Goal: Browse casually: Explore the website without a specific task or goal

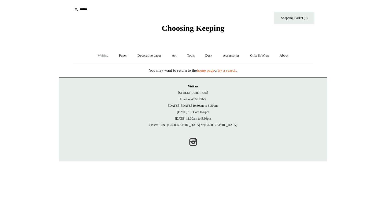
click at [99, 55] on link "Writing +" at bounding box center [103, 56] width 20 height 14
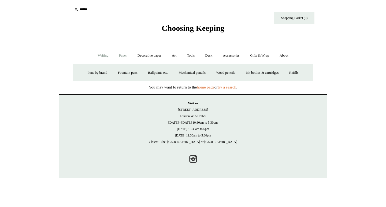
click at [122, 55] on link "Paper +" at bounding box center [123, 56] width 18 height 14
click at [115, 73] on link "Notebooks +" at bounding box center [118, 73] width 25 height 14
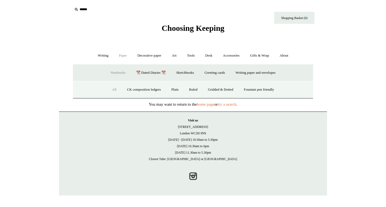
click at [110, 89] on link "All" at bounding box center [114, 90] width 14 height 14
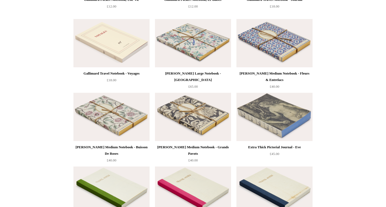
scroll to position [1747, 0]
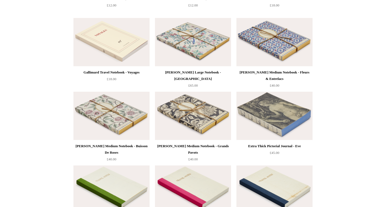
click at [200, 107] on img at bounding box center [193, 116] width 76 height 48
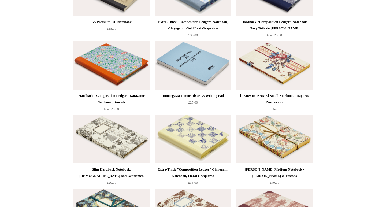
scroll to position [2535, 0]
click at [107, 139] on img at bounding box center [111, 139] width 76 height 48
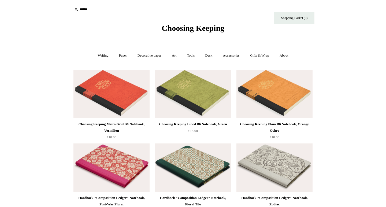
scroll to position [0, 0]
click at [228, 55] on link "Accessories +" at bounding box center [231, 56] width 26 height 14
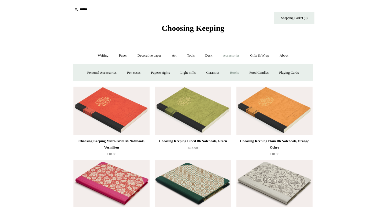
click at [237, 72] on link "Books" at bounding box center [234, 73] width 18 height 14
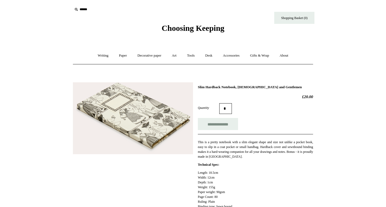
click at [154, 114] on img at bounding box center [133, 118] width 120 height 72
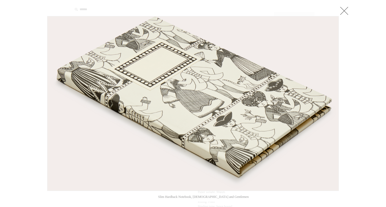
click at [347, 8] on link at bounding box center [344, 10] width 11 height 11
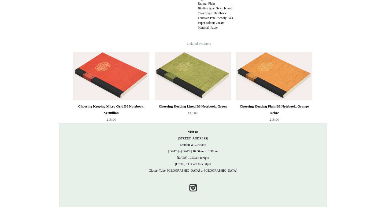
scroll to position [198, 0]
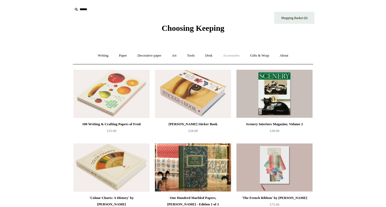
click at [240, 57] on link "Accessories +" at bounding box center [231, 56] width 26 height 14
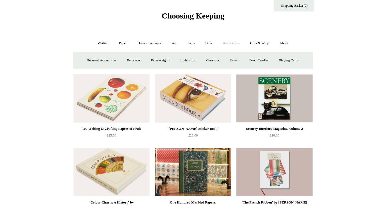
scroll to position [13, 0]
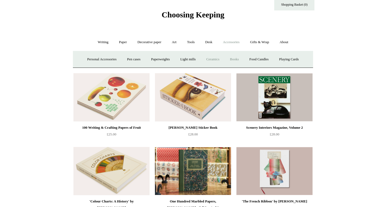
click at [213, 58] on link "Ceramics +" at bounding box center [212, 59] width 23 height 14
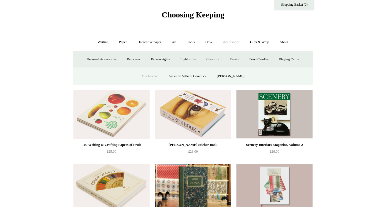
click at [154, 76] on link "Mochaware" at bounding box center [150, 76] width 26 height 14
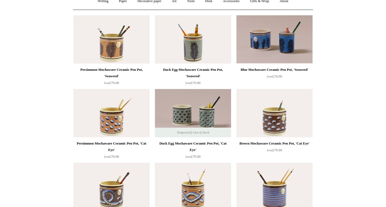
scroll to position [54, 0]
click at [119, 116] on img at bounding box center [111, 113] width 76 height 48
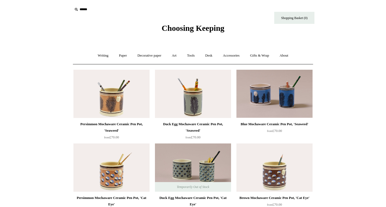
scroll to position [0, 0]
click at [237, 55] on link "Accessories +" at bounding box center [231, 56] width 26 height 14
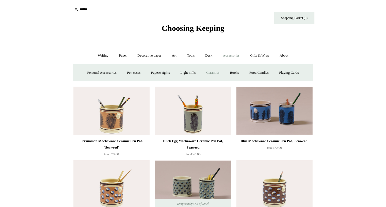
click at [214, 73] on link "Ceramics +" at bounding box center [212, 73] width 23 height 14
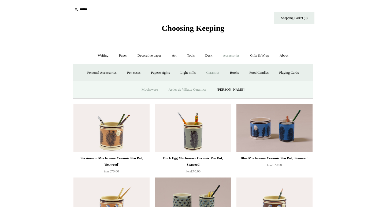
click at [191, 89] on link "Astier de Villatte Ceramics" at bounding box center [187, 90] width 47 height 14
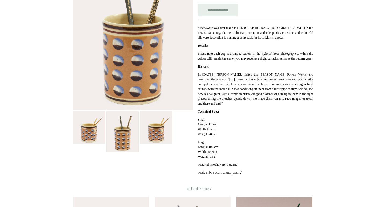
scroll to position [126, 0]
click at [125, 143] on img at bounding box center [122, 131] width 32 height 41
click at [163, 132] on img at bounding box center [156, 127] width 32 height 33
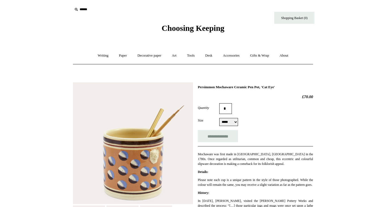
scroll to position [0, 0]
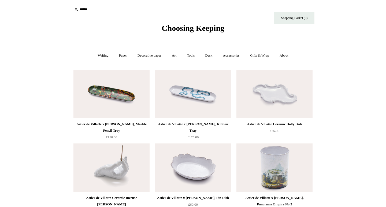
click at [215, 95] on img at bounding box center [193, 94] width 76 height 48
click at [128, 102] on img at bounding box center [111, 94] width 76 height 48
click at [236, 54] on link "Accessories +" at bounding box center [231, 56] width 26 height 14
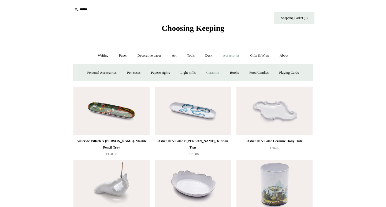
click at [220, 73] on link "Ceramics +" at bounding box center [212, 73] width 23 height 14
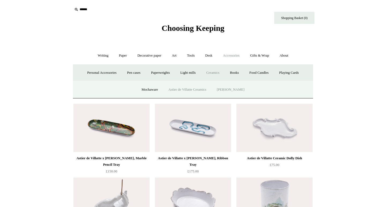
click at [237, 90] on link "[PERSON_NAME]" at bounding box center [230, 90] width 37 height 14
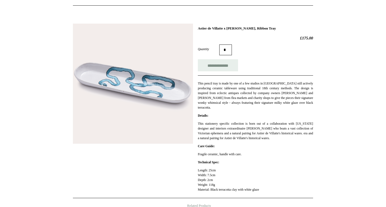
scroll to position [59, 0]
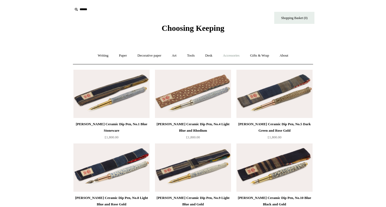
click at [233, 55] on link "Accessories +" at bounding box center [231, 56] width 26 height 14
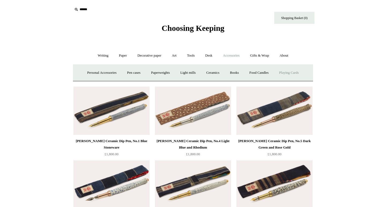
click at [293, 73] on link "Playing Cards" at bounding box center [288, 73] width 29 height 14
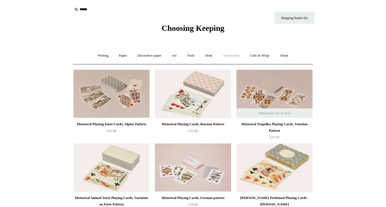
click at [231, 54] on link "Accessories +" at bounding box center [231, 56] width 26 height 14
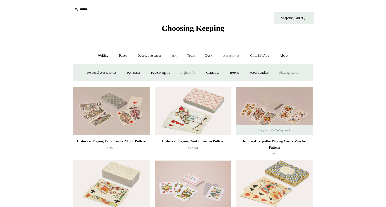
click at [193, 72] on link "Light mills" at bounding box center [188, 73] width 25 height 14
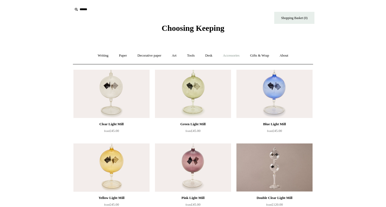
click at [238, 56] on link "Accessories +" at bounding box center [231, 56] width 26 height 14
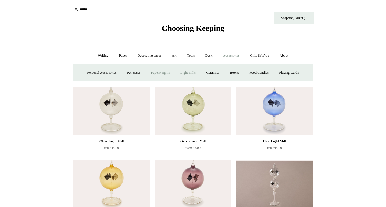
click at [160, 73] on link "Paperweights +" at bounding box center [160, 73] width 28 height 14
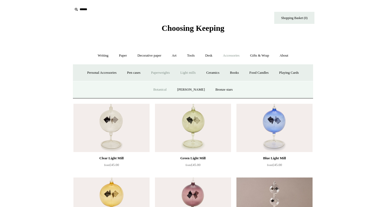
click at [167, 91] on link "Botanical" at bounding box center [159, 90] width 23 height 14
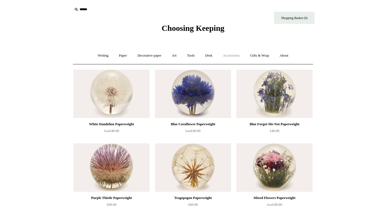
click at [233, 58] on link "Accessories +" at bounding box center [231, 56] width 26 height 14
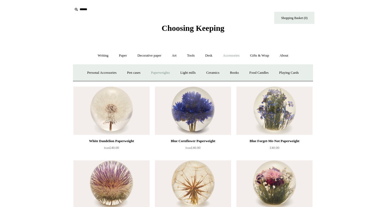
click at [165, 73] on link "Paperweights +" at bounding box center [160, 73] width 28 height 14
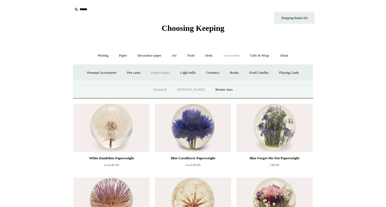
click at [195, 91] on link "[PERSON_NAME]" at bounding box center [190, 90] width 37 height 14
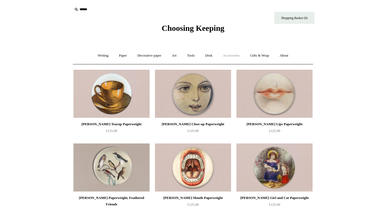
click at [237, 56] on link "Accessories +" at bounding box center [231, 56] width 26 height 14
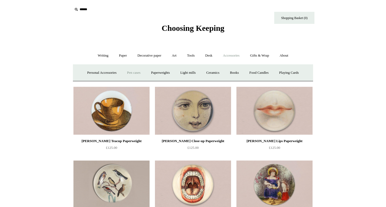
click at [143, 73] on link "Pen cases" at bounding box center [133, 73] width 23 height 14
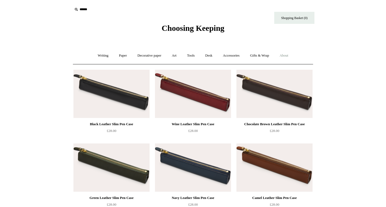
click at [290, 56] on link "About +" at bounding box center [284, 56] width 18 height 14
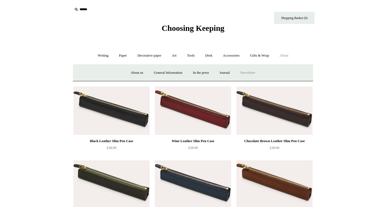
click at [254, 75] on a"] "Newsletter" at bounding box center [247, 73] width 25 height 14
